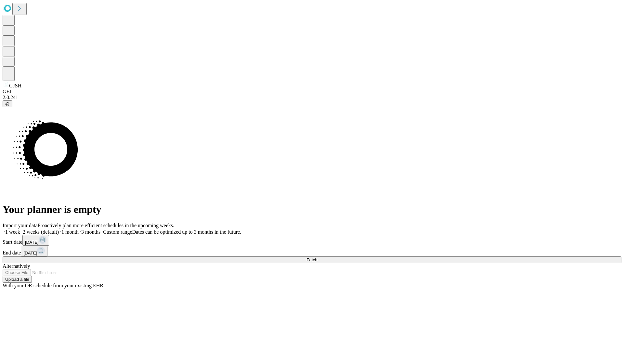
click at [317, 258] on span "Fetch" at bounding box center [312, 260] width 11 height 5
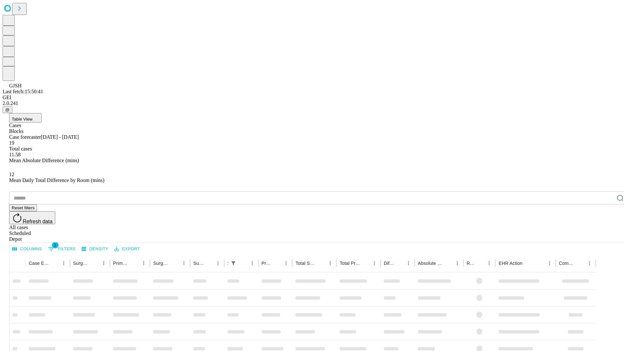
click at [608, 236] on div "Depot" at bounding box center [318, 239] width 619 height 6
